Goal: Transaction & Acquisition: Purchase product/service

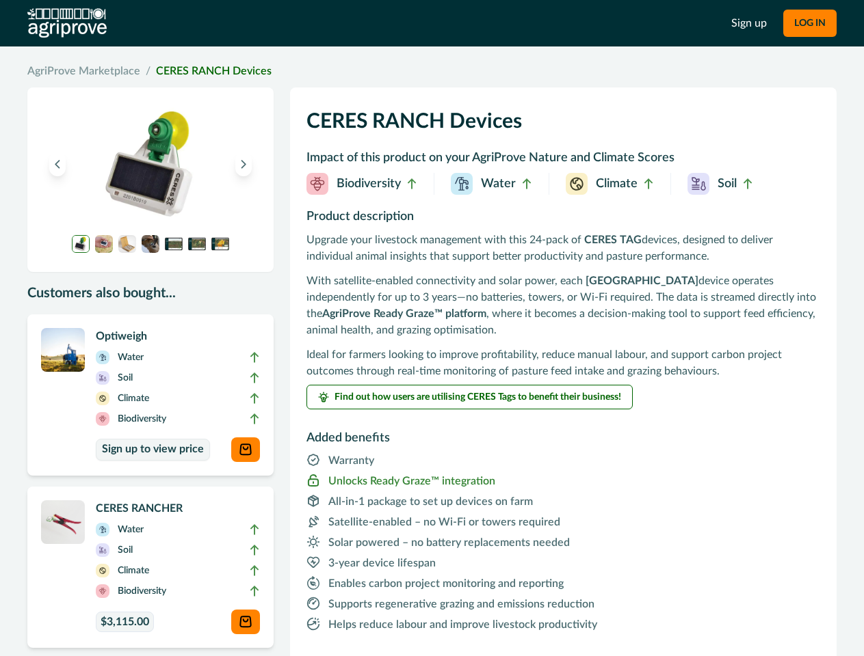
click at [431, 328] on p "With satellite-enabled connectivity and solar power, each CERES RANCH device op…" at bounding box center [562, 306] width 513 height 66
click at [809, 23] on button "LOG IN" at bounding box center [809, 23] width 53 height 27
click at [57, 164] on icon "Previous image" at bounding box center [58, 164] width 10 height 10
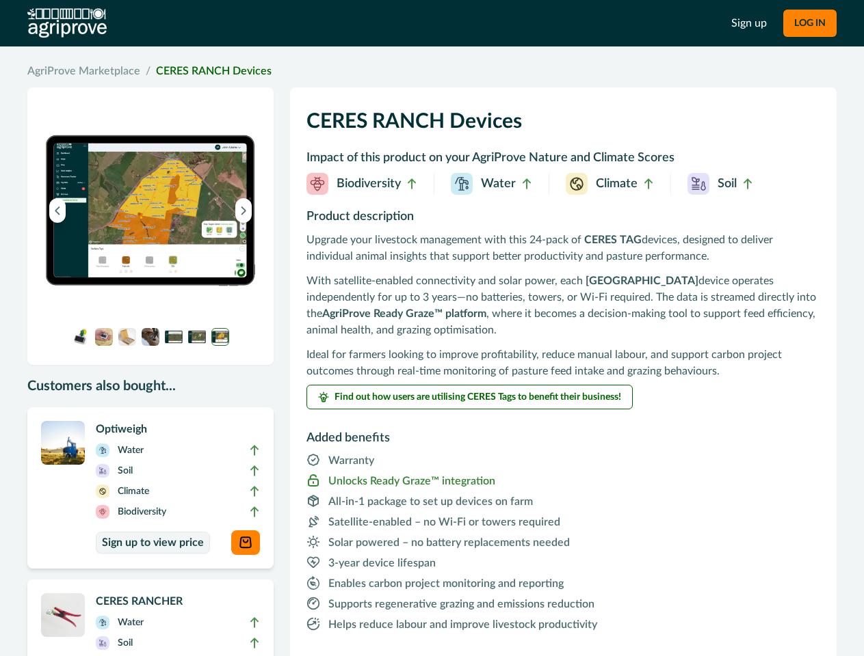
click at [243, 164] on img at bounding box center [150, 210] width 213 height 213
click at [81, 244] on img at bounding box center [150, 210] width 213 height 213
click at [104, 244] on img at bounding box center [150, 210] width 213 height 213
click at [127, 244] on img at bounding box center [150, 210] width 213 height 213
click at [150, 244] on img at bounding box center [150, 210] width 213 height 213
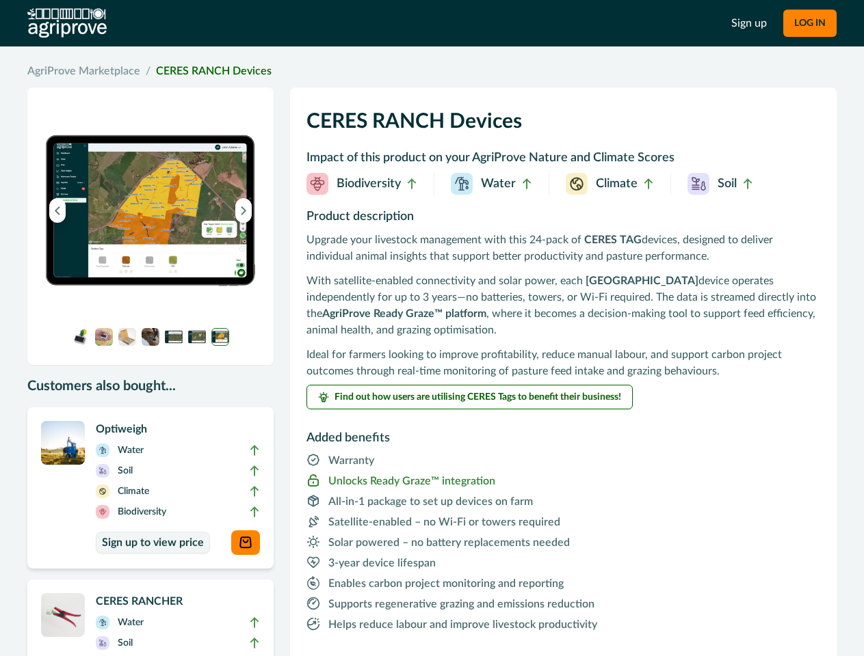
click at [174, 244] on img at bounding box center [150, 210] width 213 height 213
click at [197, 244] on img at bounding box center [150, 210] width 213 height 213
